Goal: Use online tool/utility: Utilize a website feature to perform a specific function

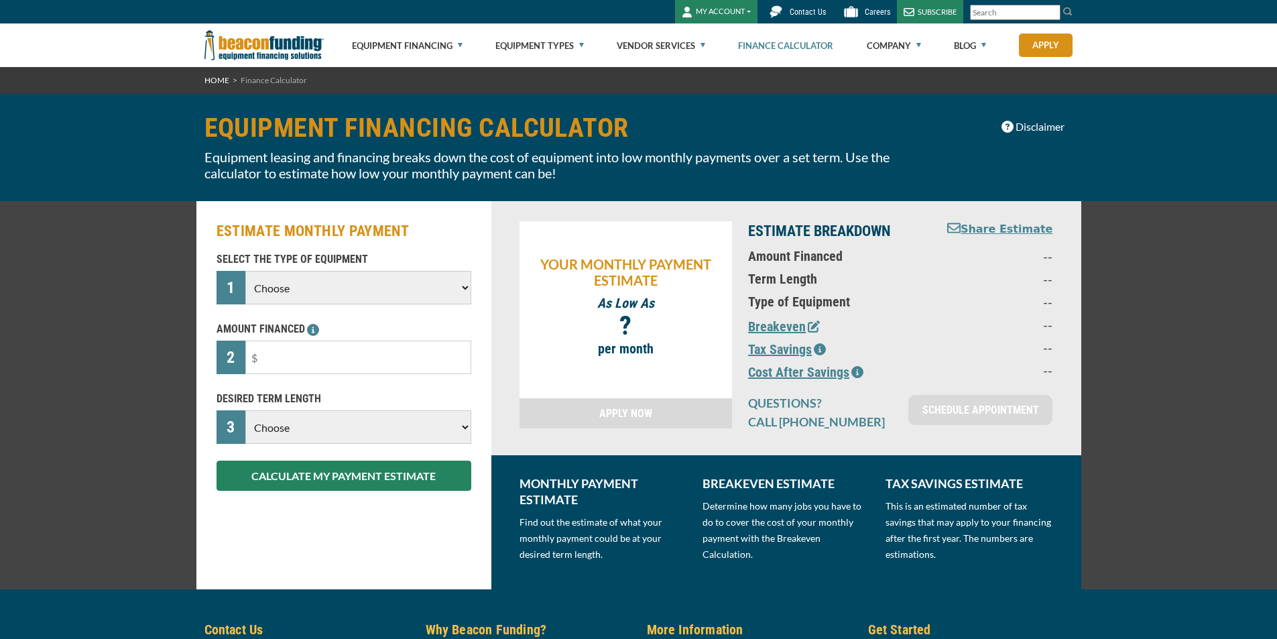
click at [385, 290] on select "Choose Backhoe Boom/Bucket Truck Chipper Commercial Mower Crane DTG/DTF Printin…" at bounding box center [357, 288] width 225 height 34
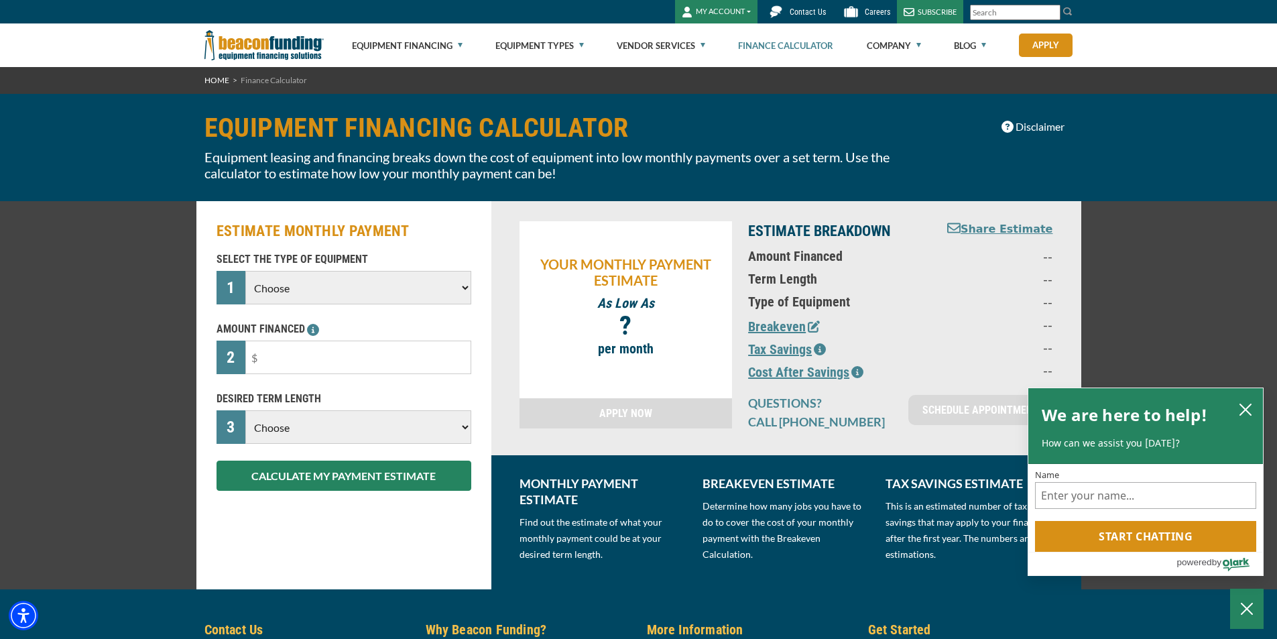
select select "6"
click at [245, 271] on select "Choose Backhoe Boom/Bucket Truck Chipper Commercial Mower Crane DTG/DTF Printin…" at bounding box center [357, 288] width 225 height 34
click at [391, 355] on input "text" at bounding box center [357, 358] width 225 height 34
drag, startPoint x: 391, startPoint y: 355, endPoint x: 221, endPoint y: 369, distance: 170.1
click at [221, 369] on div "2" at bounding box center [344, 358] width 255 height 34
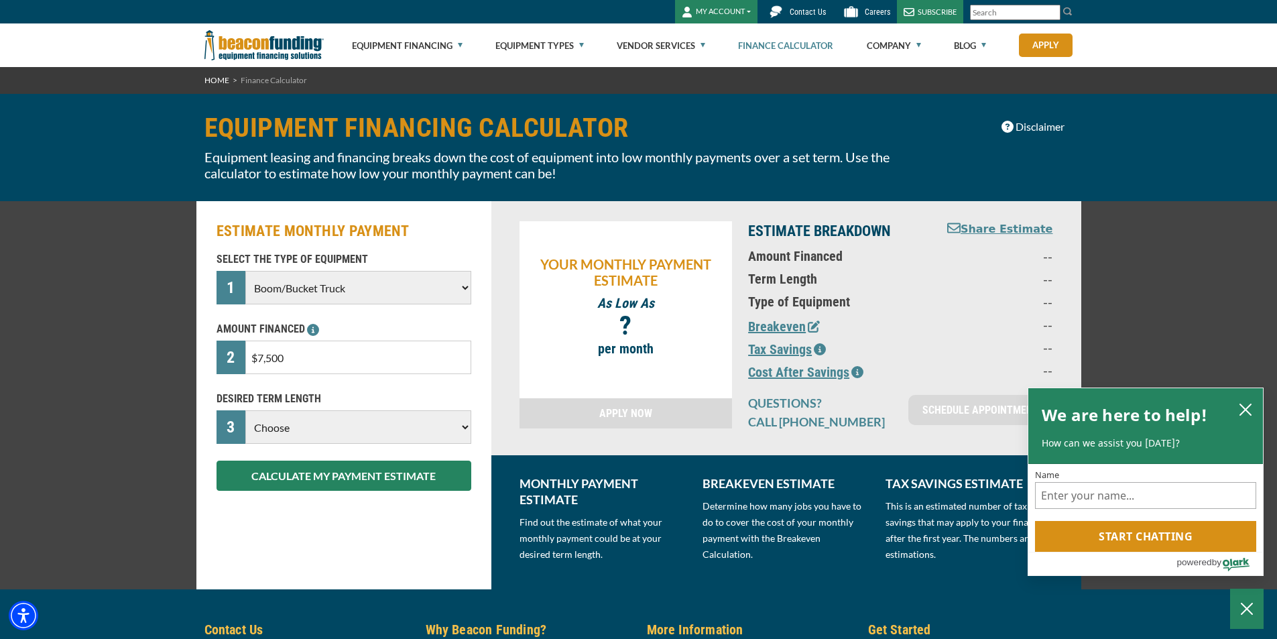
type input "$75,000"
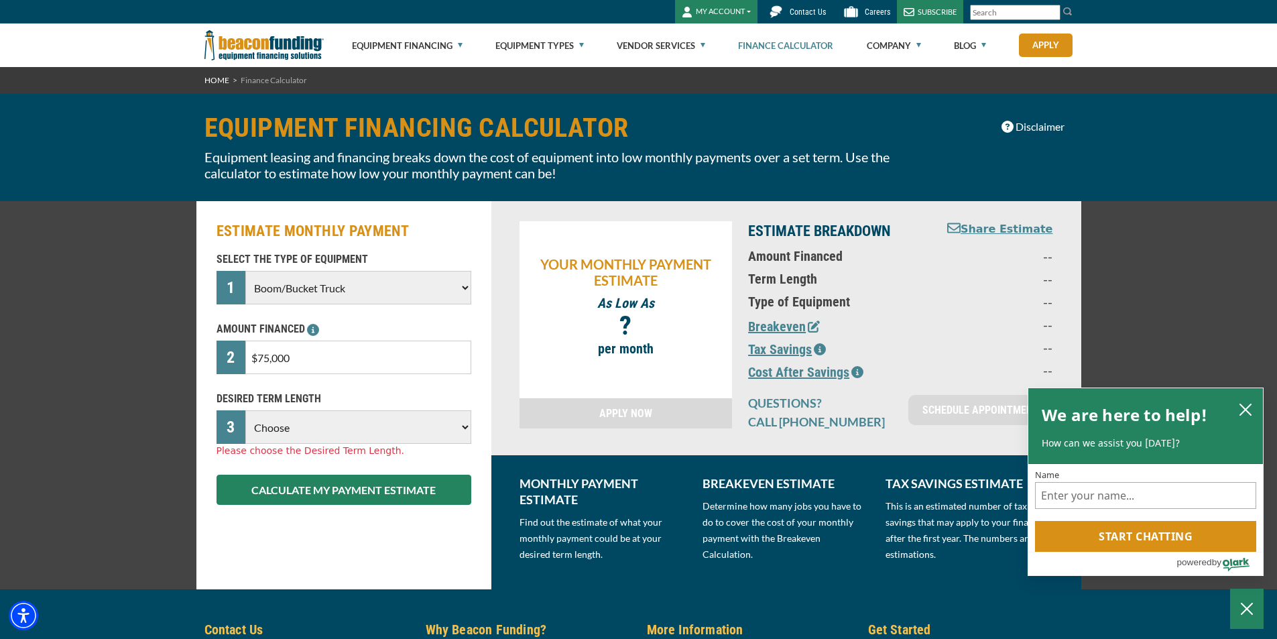
click at [302, 430] on select "Choose 36 Months 48 Months 60 Months" at bounding box center [357, 427] width 225 height 34
select select "60"
click at [245, 410] on select "Choose 36 Months 48 Months 60 Months" at bounding box center [357, 427] width 225 height 34
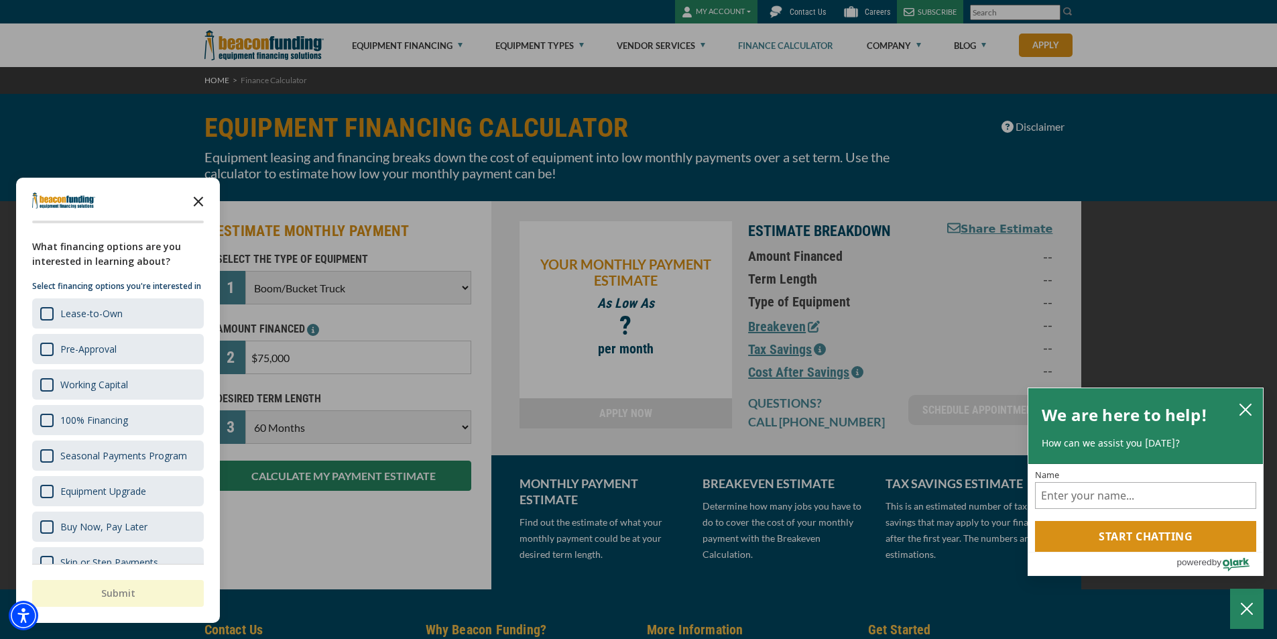
click at [201, 198] on icon "Close the survey" at bounding box center [198, 200] width 27 height 27
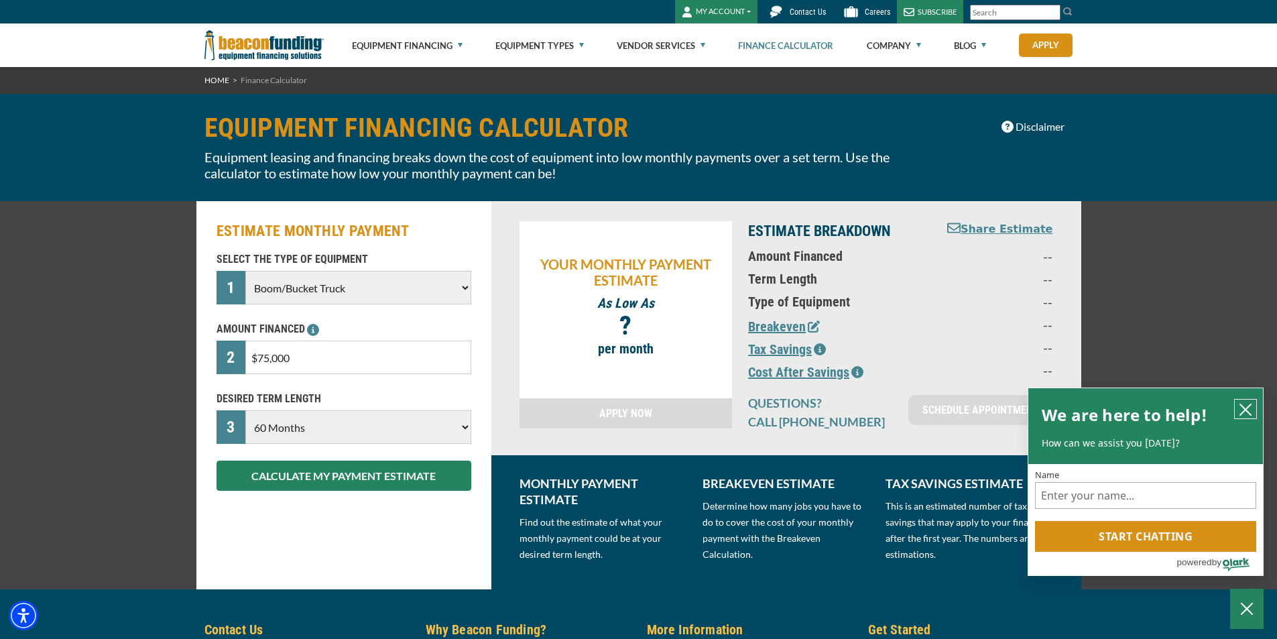
click at [1249, 403] on icon "close chatbox" at bounding box center [1245, 409] width 13 height 13
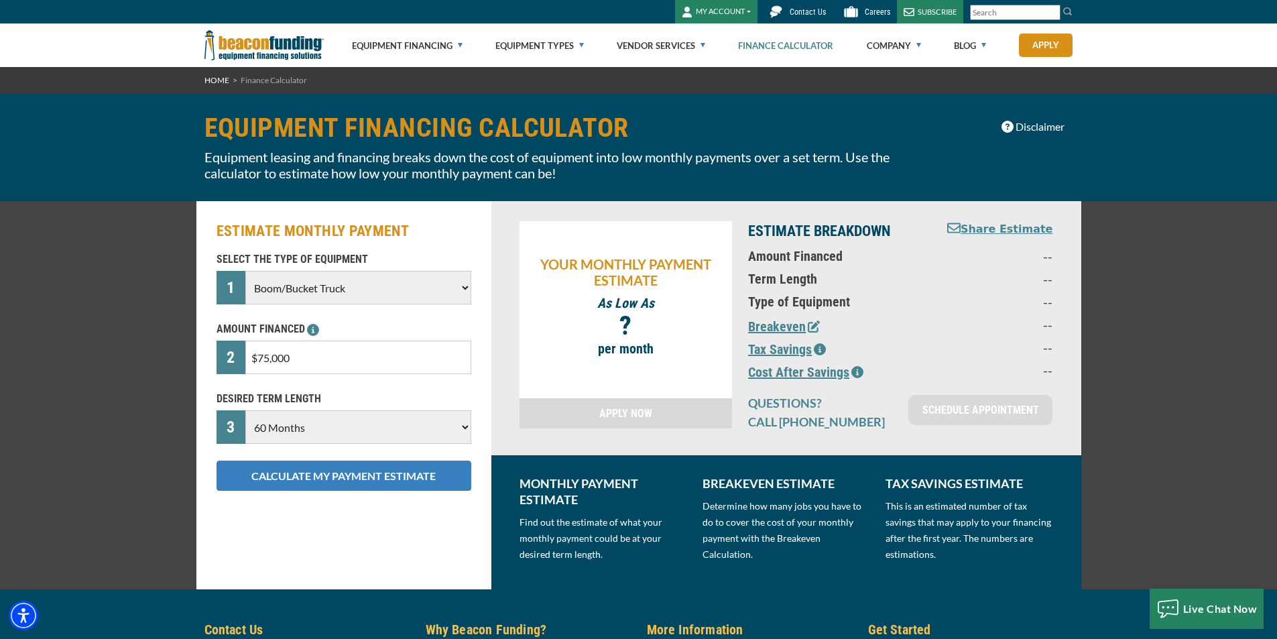
click at [372, 475] on button "CALCULATE MY PAYMENT ESTIMATE" at bounding box center [344, 476] width 255 height 30
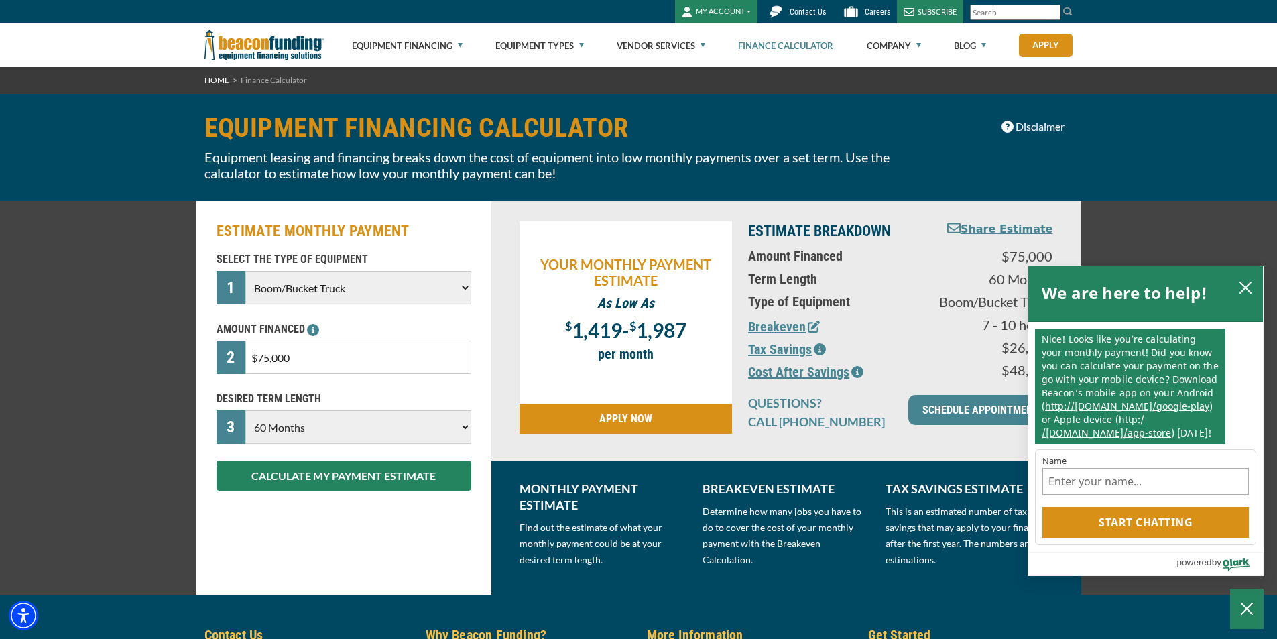
drag, startPoint x: 320, startPoint y: 362, endPoint x: 247, endPoint y: 359, distance: 73.1
click at [248, 365] on input "$75,000" at bounding box center [357, 358] width 225 height 34
type input "$69,900"
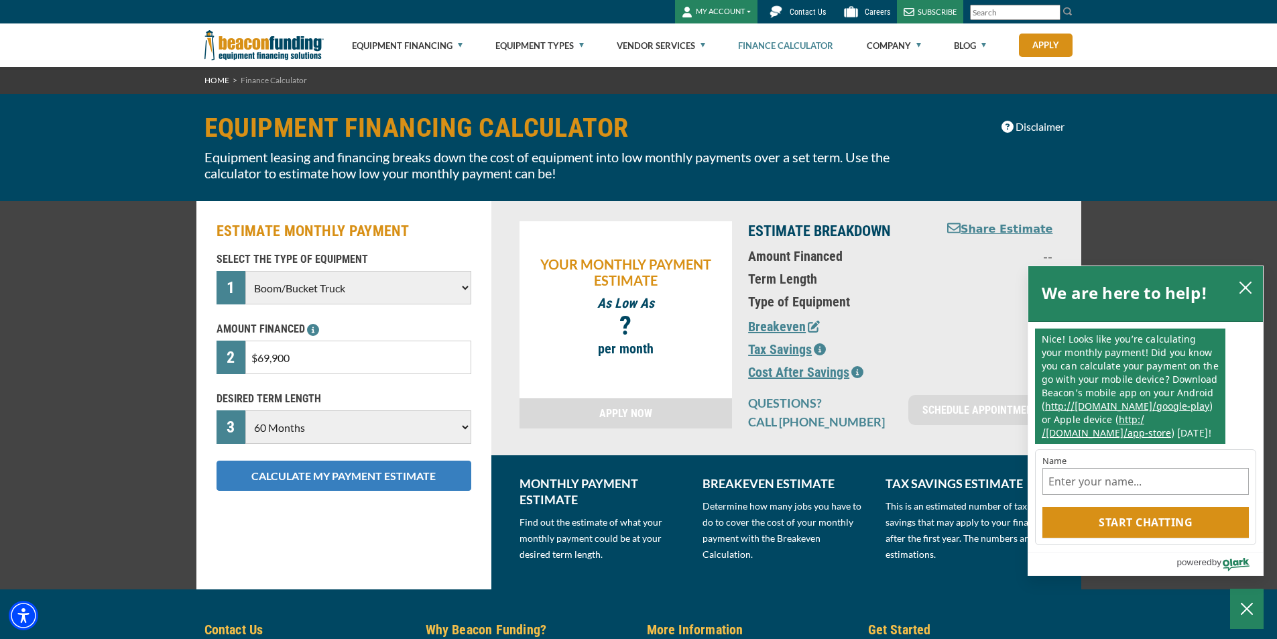
click at [347, 476] on button "CALCULATE MY PAYMENT ESTIMATE" at bounding box center [344, 476] width 255 height 30
